Goal: Feedback & Contribution: Leave review/rating

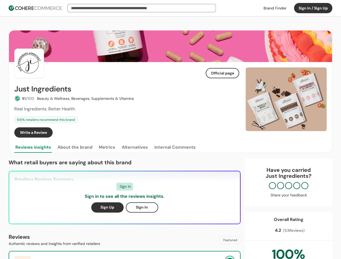
click at [170, 130] on div "Write a Review" at bounding box center [126, 133] width 225 height 10
click at [313, 8] on button "Sign In / Sign Up" at bounding box center [313, 8] width 38 height 10
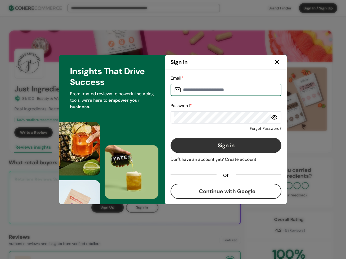
click at [223, 133] on div "Email * Password * Forgot Password? Sign in Don't have an account yet? Create a…" at bounding box center [225, 137] width 111 height 124
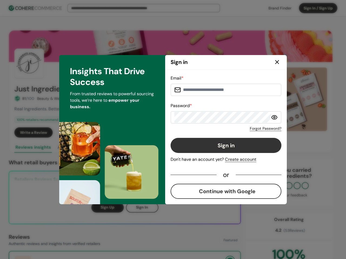
click at [235, 133] on div "Email * Password * Forgot Password? Sign in Don't have an account yet? Create a…" at bounding box center [225, 137] width 111 height 124
click at [286, 99] on div "Email * Password * Forgot Password? Sign in Don't have an account yet? Create a…" at bounding box center [226, 137] width 122 height 135
click at [75, 148] on div "Insights That Drive Success From trusted reviews to powerful sourcing tools, we…" at bounding box center [112, 129] width 106 height 149
click at [107, 148] on div "Insights That Drive Success From trusted reviews to powerful sourcing tools, we…" at bounding box center [112, 129] width 106 height 149
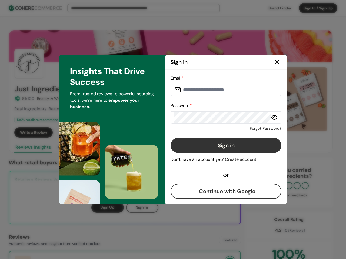
click at [135, 148] on div "Insights That Drive Success From trusted reviews to powerful sourcing tools, we…" at bounding box center [112, 129] width 106 height 149
